Goal: Navigation & Orientation: Find specific page/section

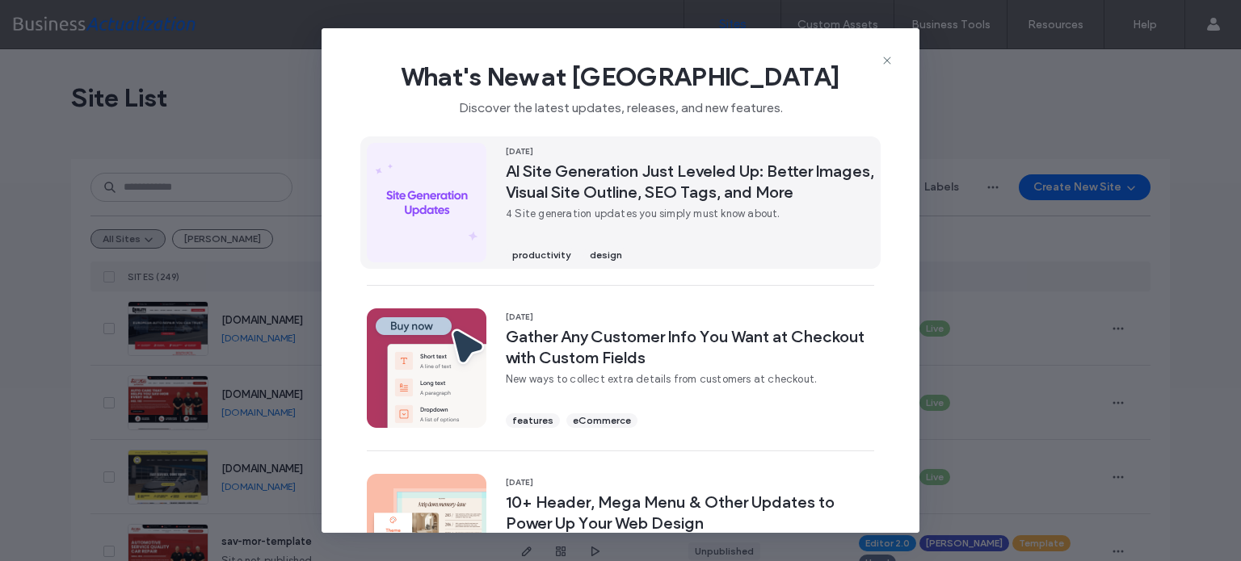
click at [607, 179] on span "AI Site Generation Just Leveled Up: Better Images, Visual Site Outline, SEO Tag…" at bounding box center [690, 182] width 368 height 42
